Goal: Find specific page/section: Find specific page/section

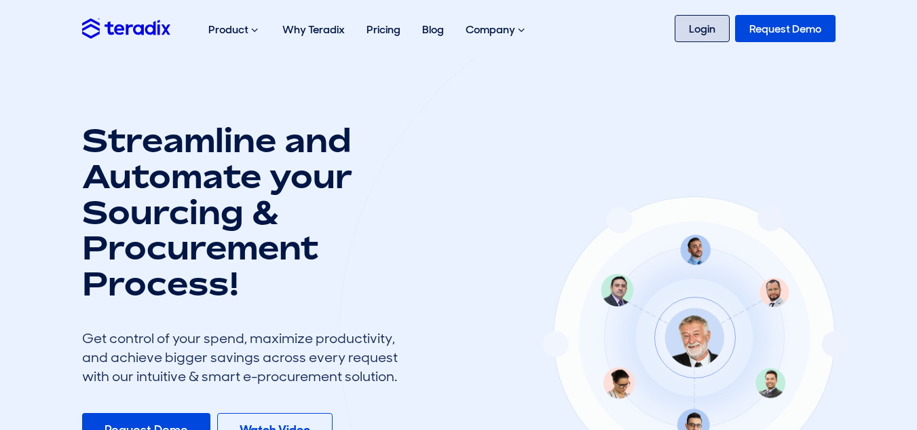
click at [712, 25] on link "Login" at bounding box center [702, 28] width 55 height 27
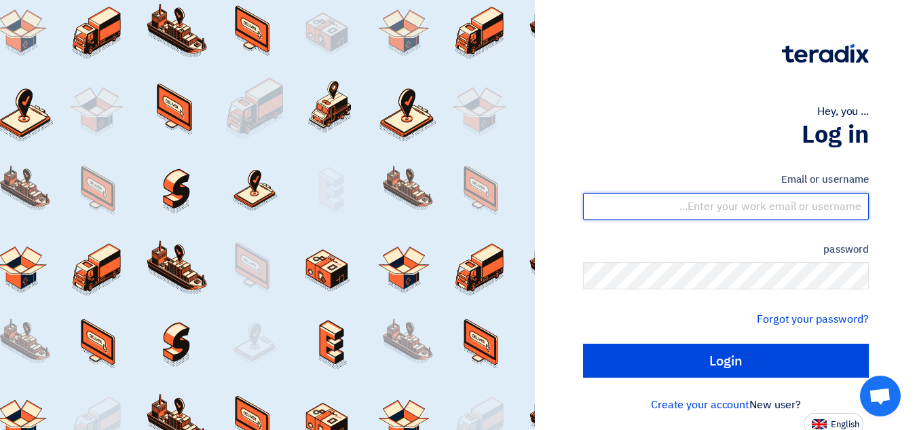
click at [848, 206] on input "text" at bounding box center [726, 206] width 286 height 27
type input "ammar@bw-saudi.com"
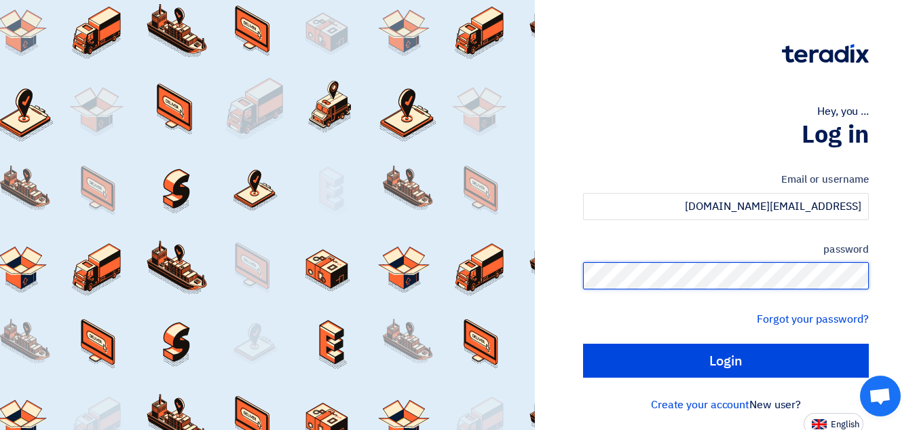
scroll to position [5, 0]
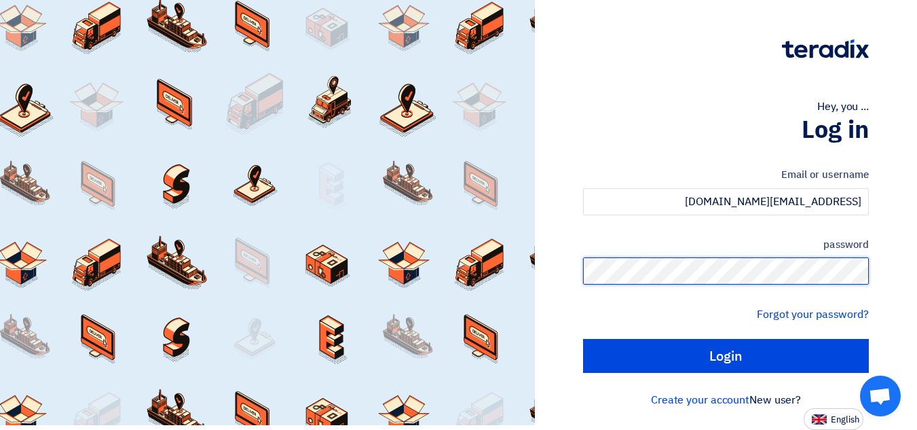
click at [583, 339] on input "Login" at bounding box center [726, 356] width 286 height 34
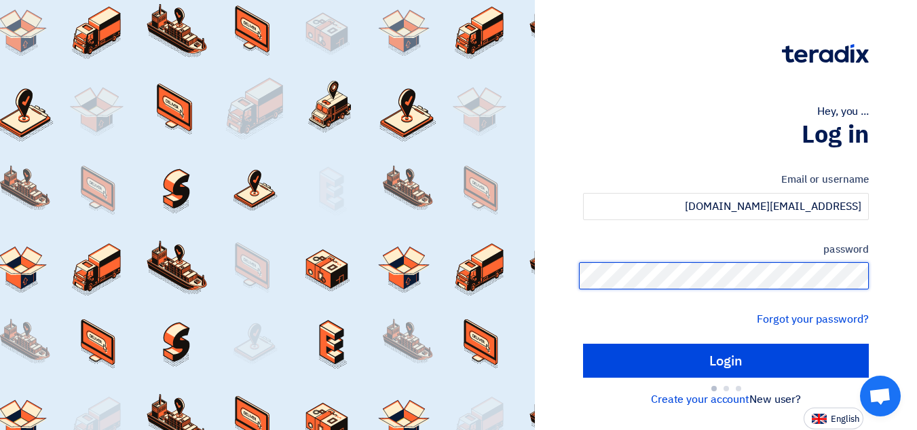
scroll to position [0, 0]
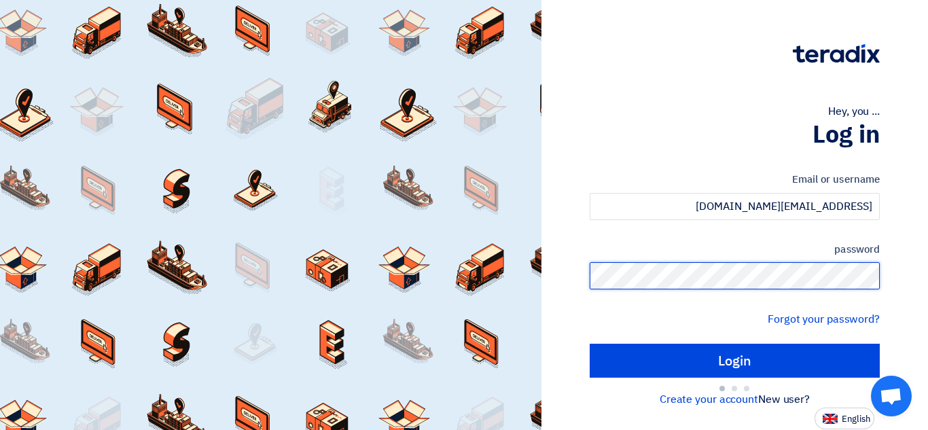
type input "Sign in"
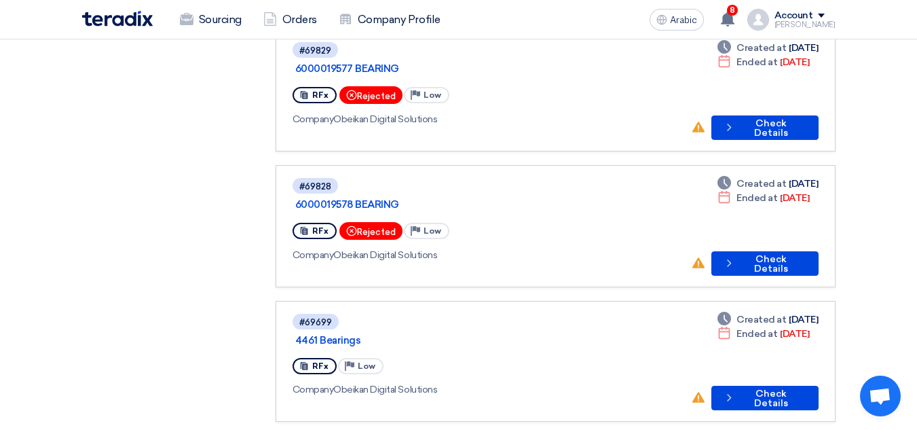
scroll to position [1087, 0]
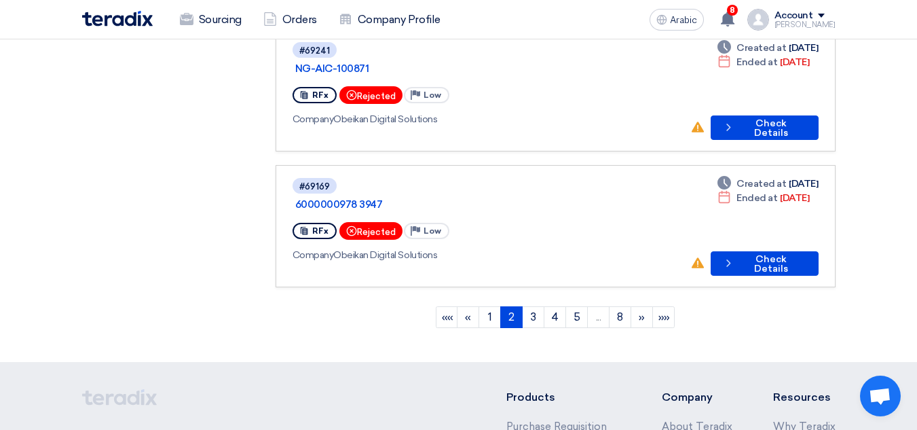
scroll to position [1222, 0]
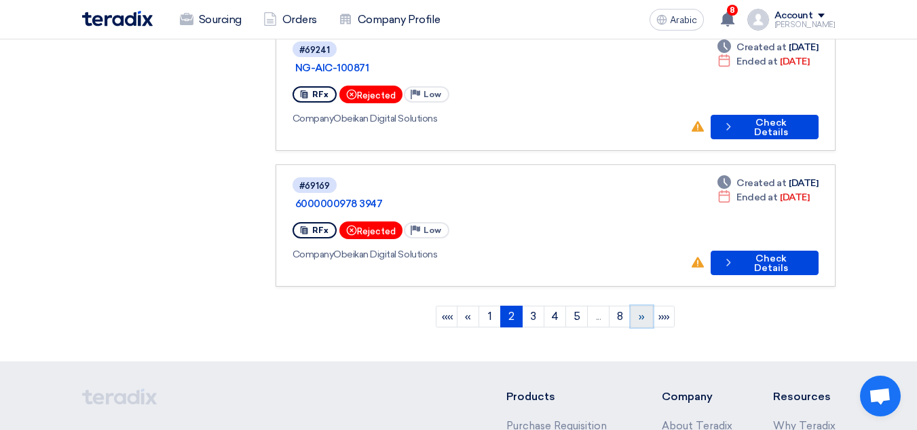
click at [642, 310] on font "»" at bounding box center [642, 316] width 6 height 13
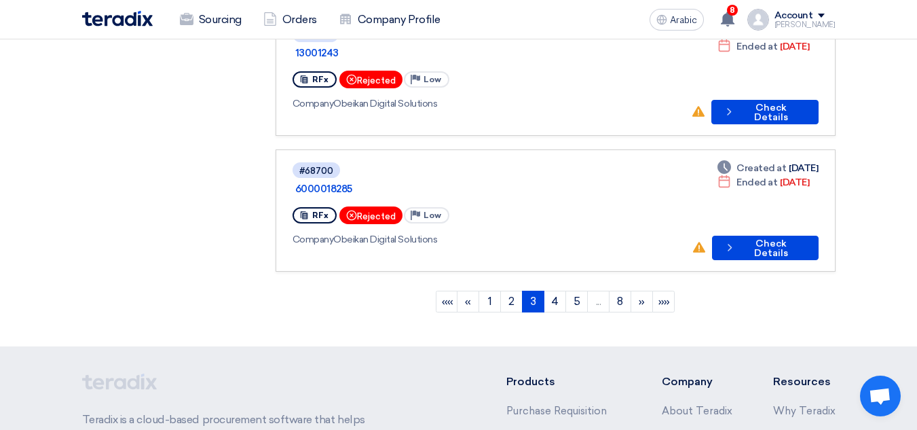
scroll to position [1288, 0]
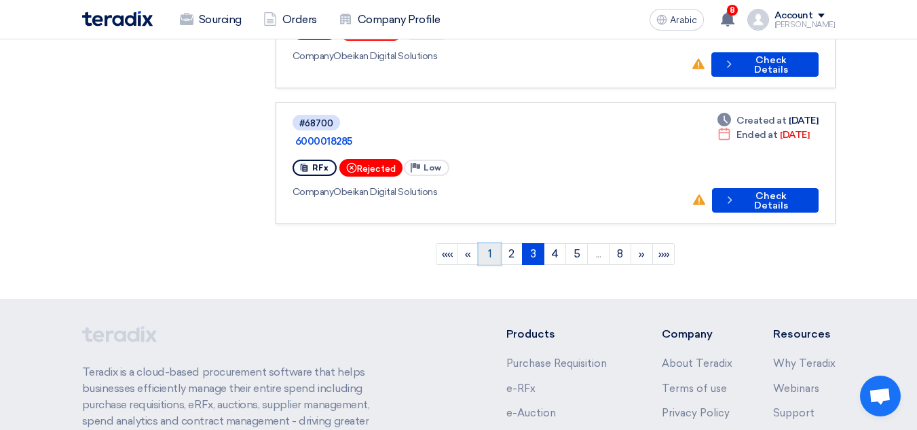
click at [490, 247] on font "1" at bounding box center [490, 253] width 4 height 13
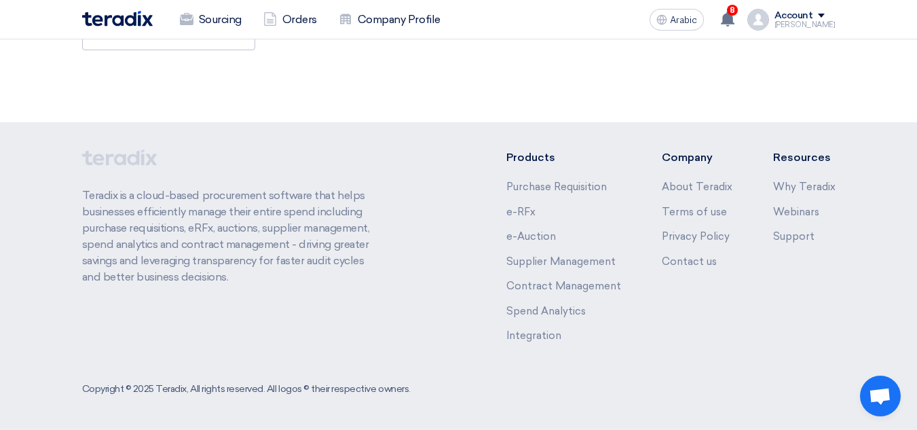
scroll to position [0, 0]
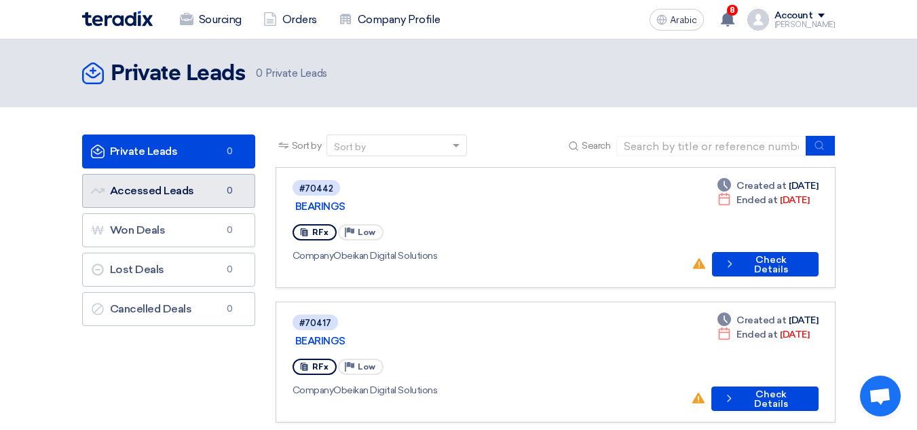
click at [186, 195] on font "Accessed Leads" at bounding box center [152, 190] width 84 height 13
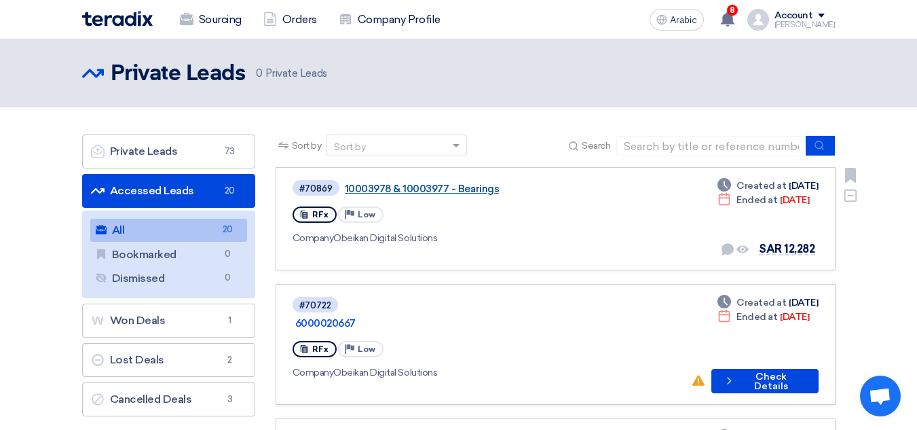
click at [474, 193] on font "10003978 & 10003977 - Bearings" at bounding box center [422, 189] width 155 height 12
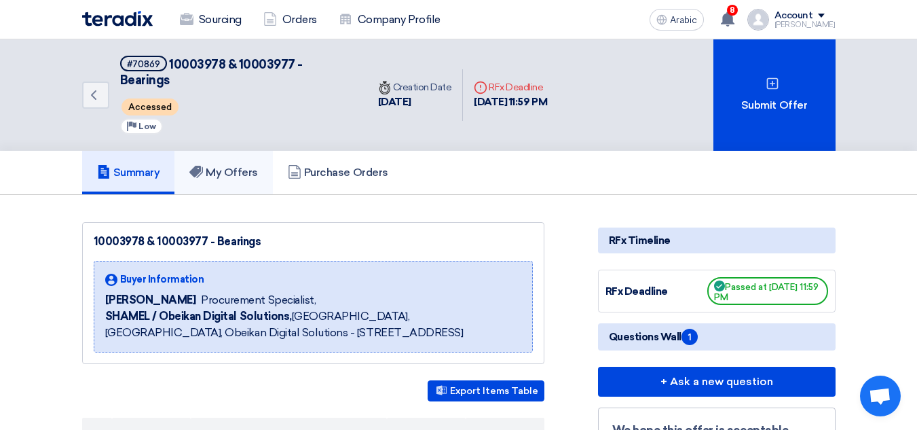
click at [250, 166] on font "My Offers" at bounding box center [232, 172] width 52 height 13
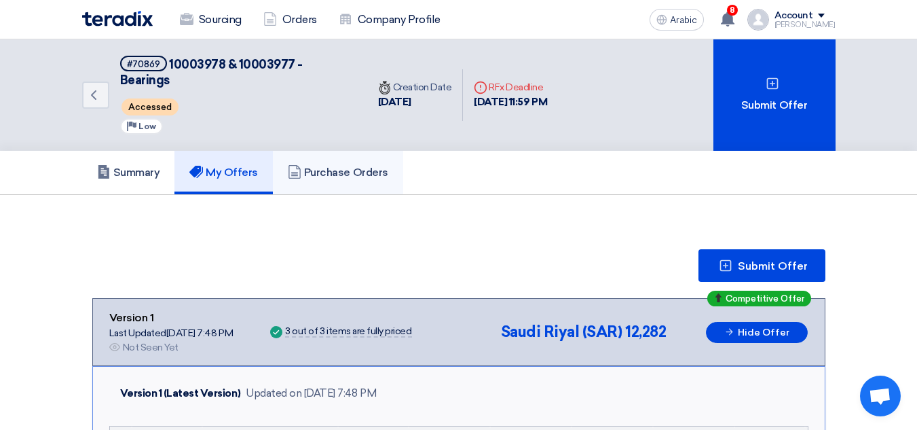
click at [362, 166] on font "Purchase Orders" at bounding box center [346, 172] width 84 height 13
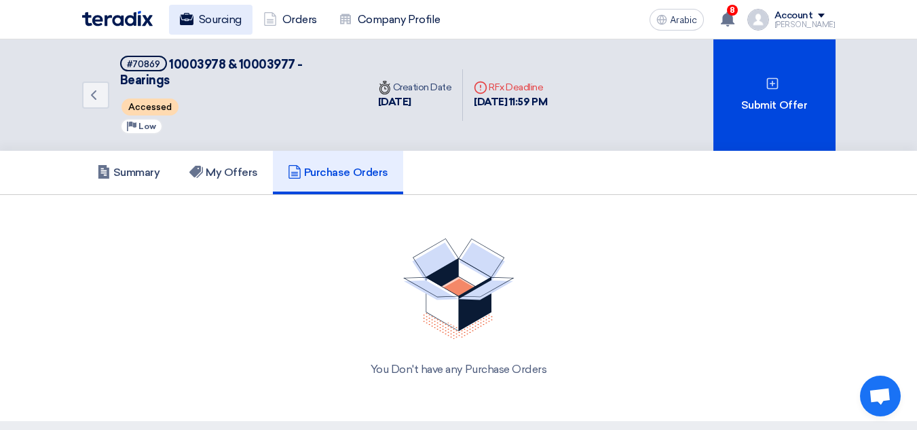
click at [229, 24] on font "Sourcing" at bounding box center [220, 19] width 43 height 13
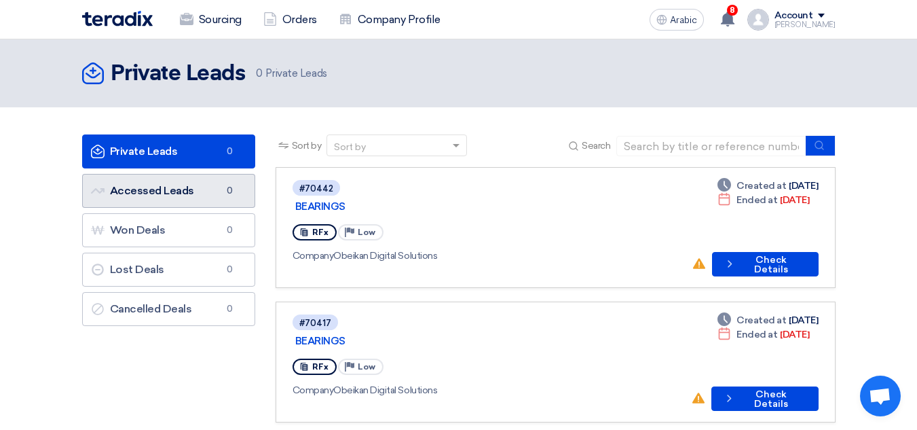
click at [195, 192] on link "Accessed Leads Accessed Leads 0" at bounding box center [168, 191] width 173 height 34
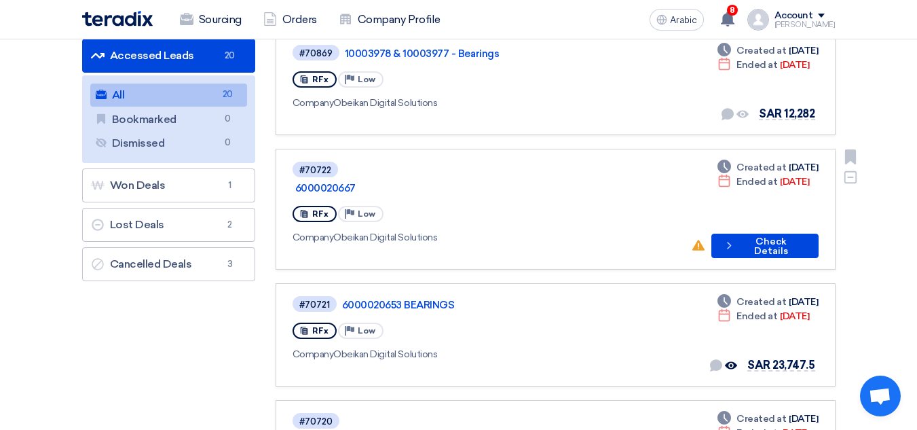
scroll to position [136, 0]
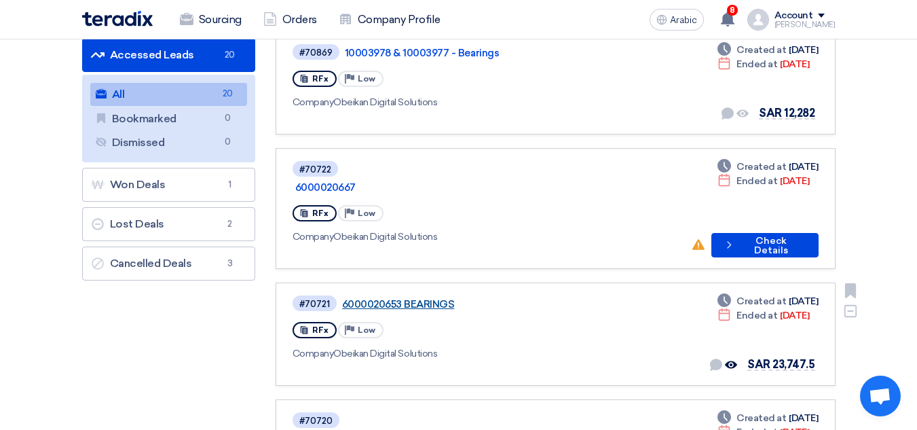
click at [452, 298] on font "6000020653 BEARINGS" at bounding box center [398, 304] width 113 height 12
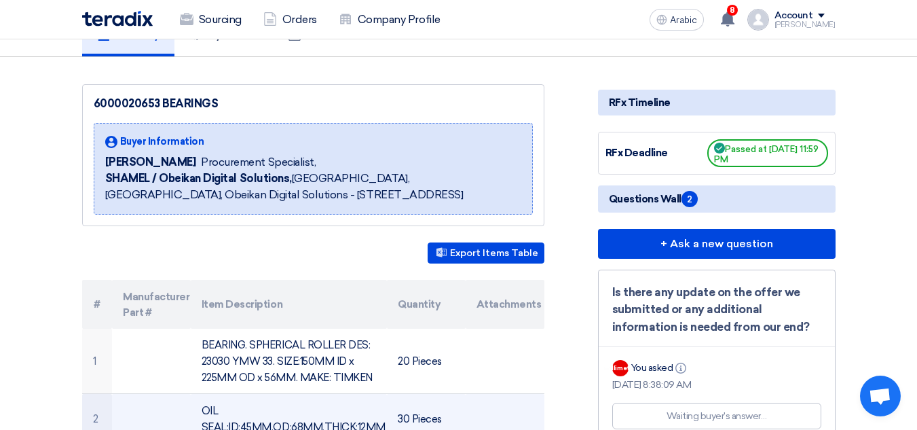
scroll to position [68, 0]
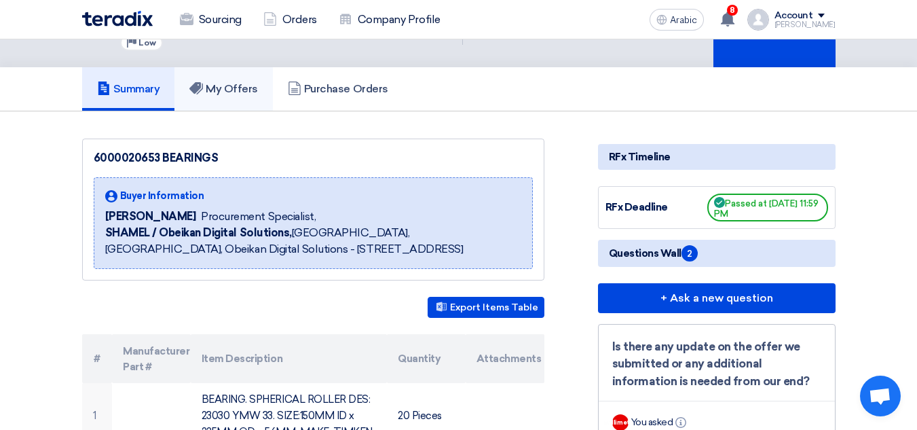
click at [240, 91] on font "My Offers" at bounding box center [232, 88] width 52 height 13
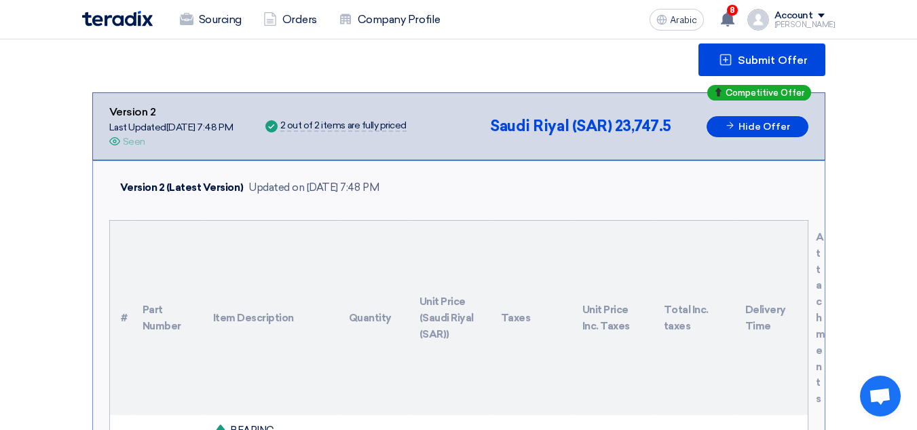
scroll to position [68, 0]
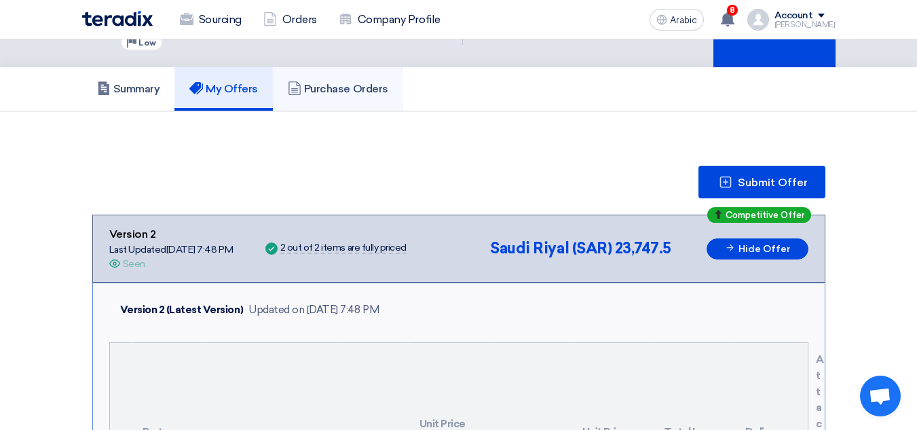
click at [335, 90] on font "Purchase Orders" at bounding box center [346, 88] width 84 height 13
